Goal: Information Seeking & Learning: Understand process/instructions

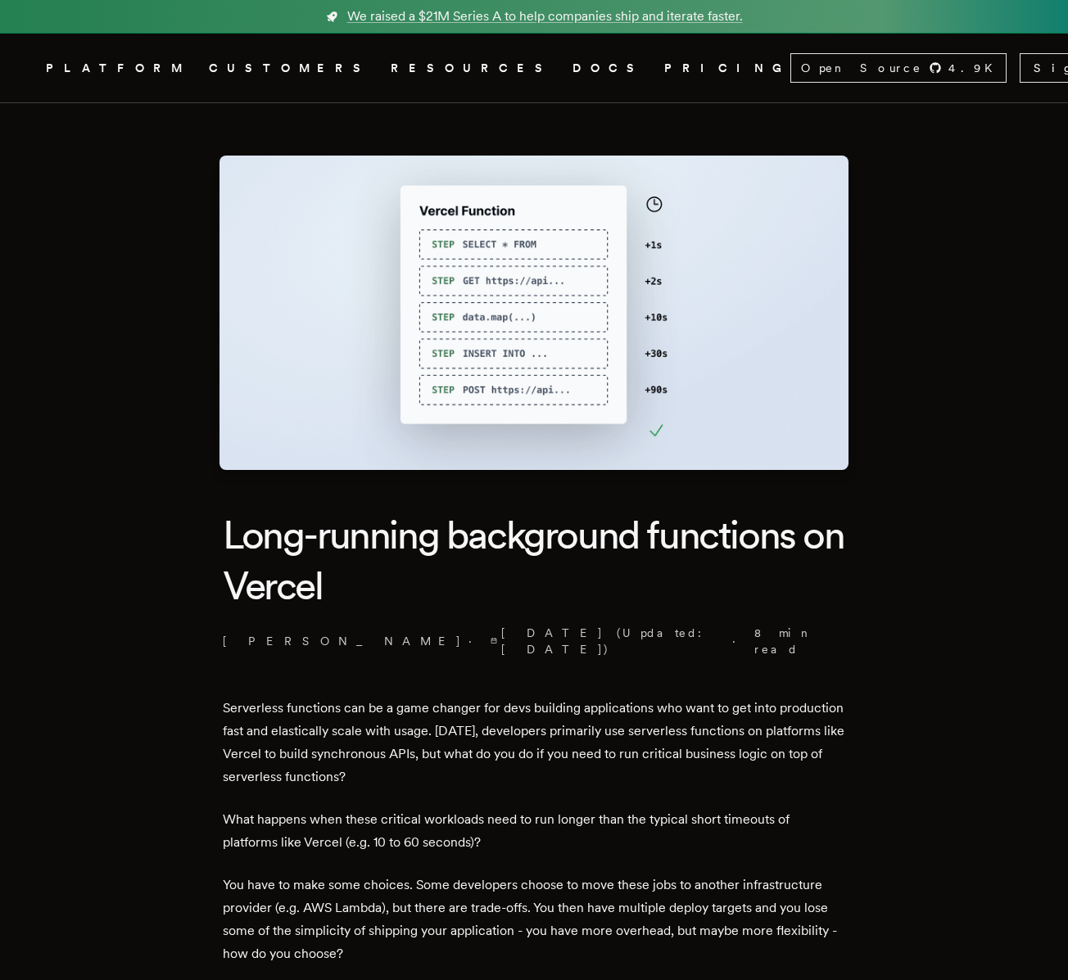
click at [664, 73] on link "PRICING" at bounding box center [727, 68] width 126 height 20
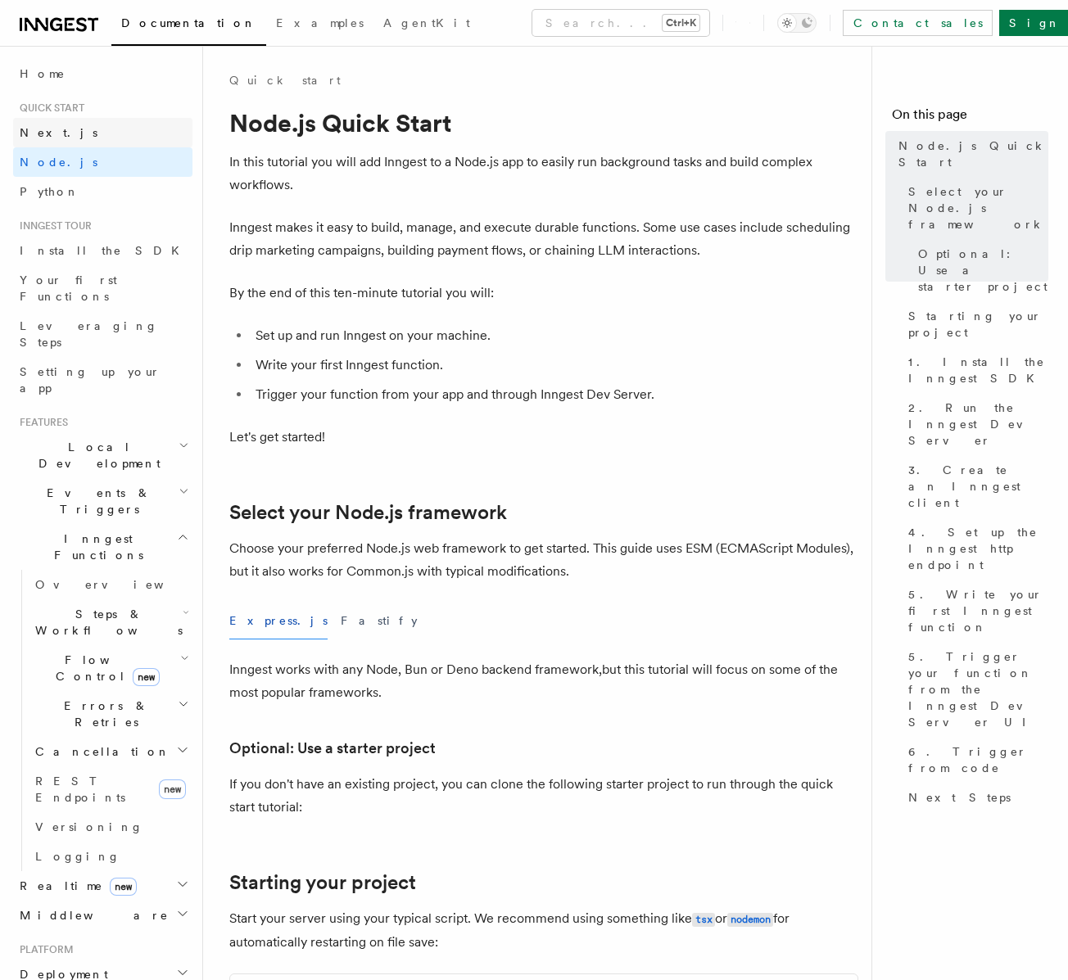
click at [126, 142] on link "Next.js" at bounding box center [102, 132] width 179 height 29
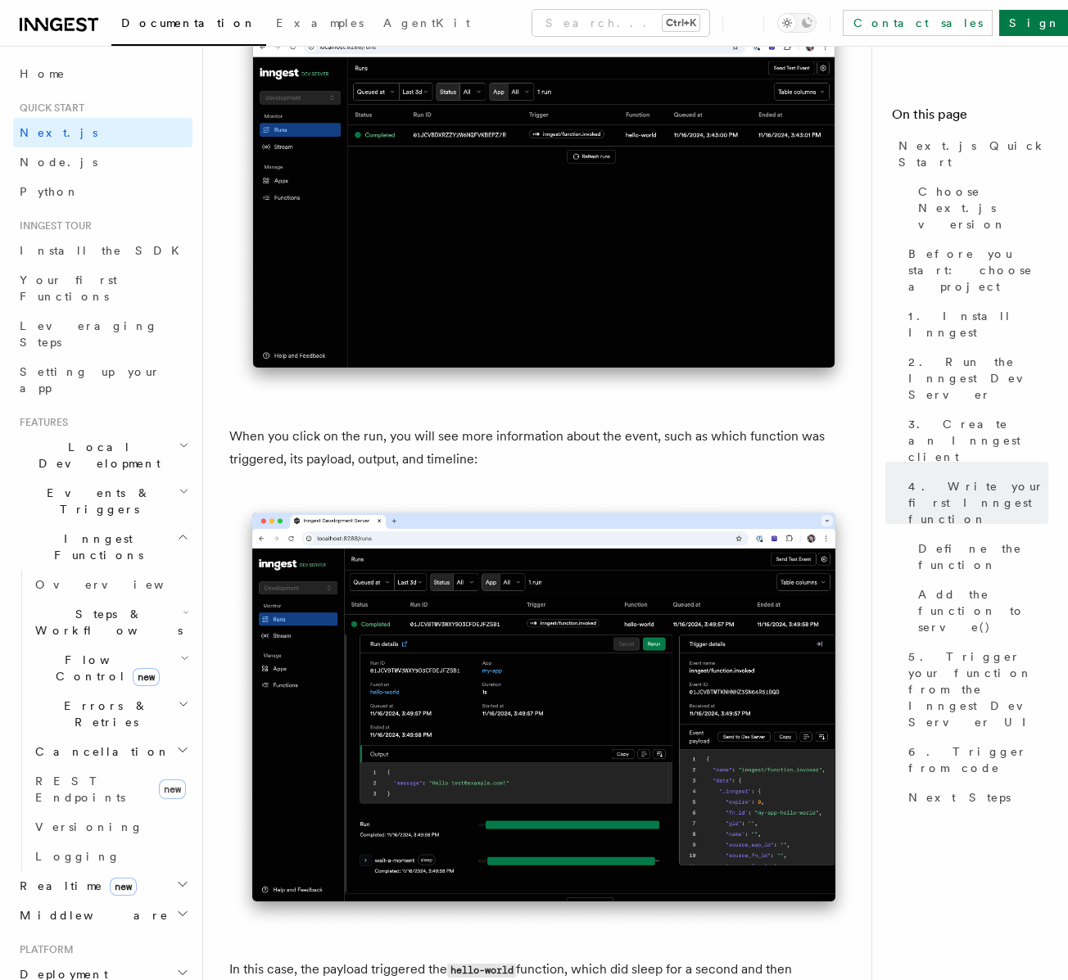
scroll to position [5651, 0]
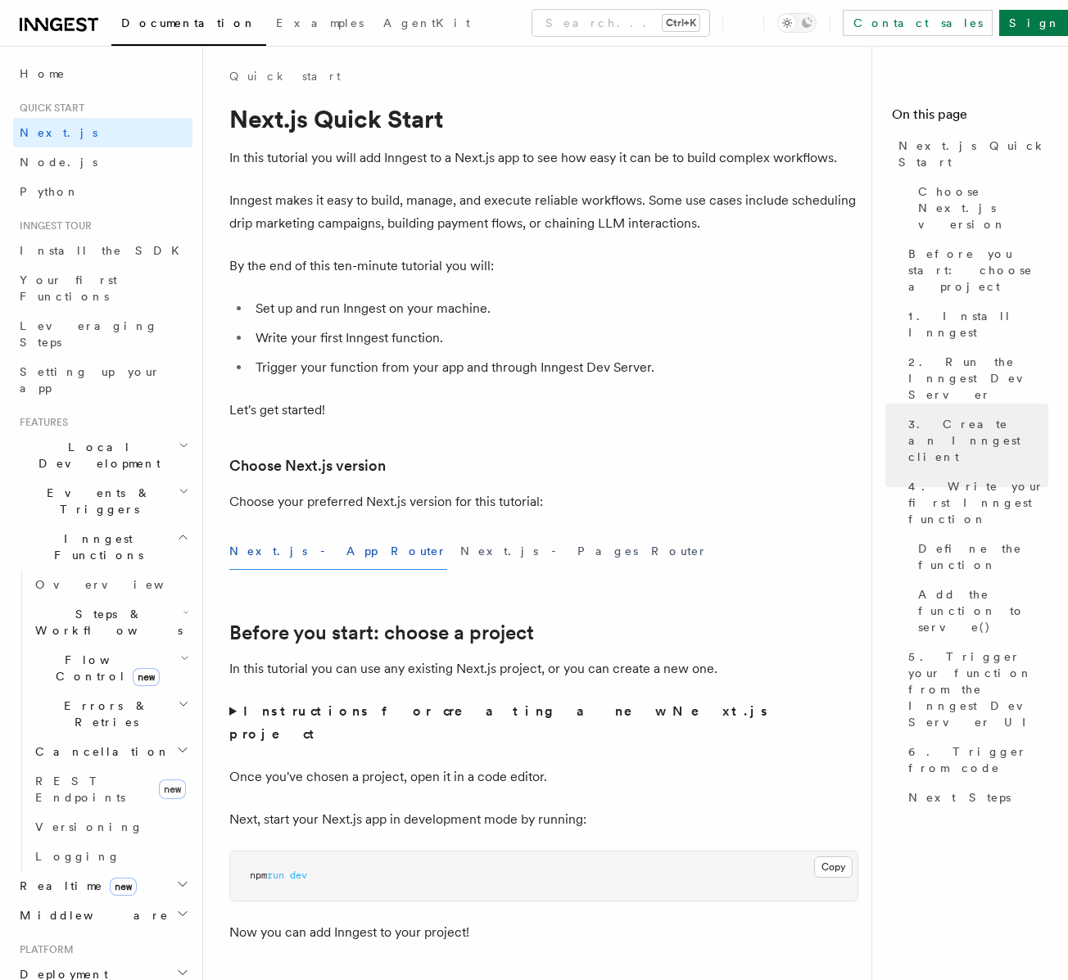
scroll to position [0, 0]
